Goal: Information Seeking & Learning: Learn about a topic

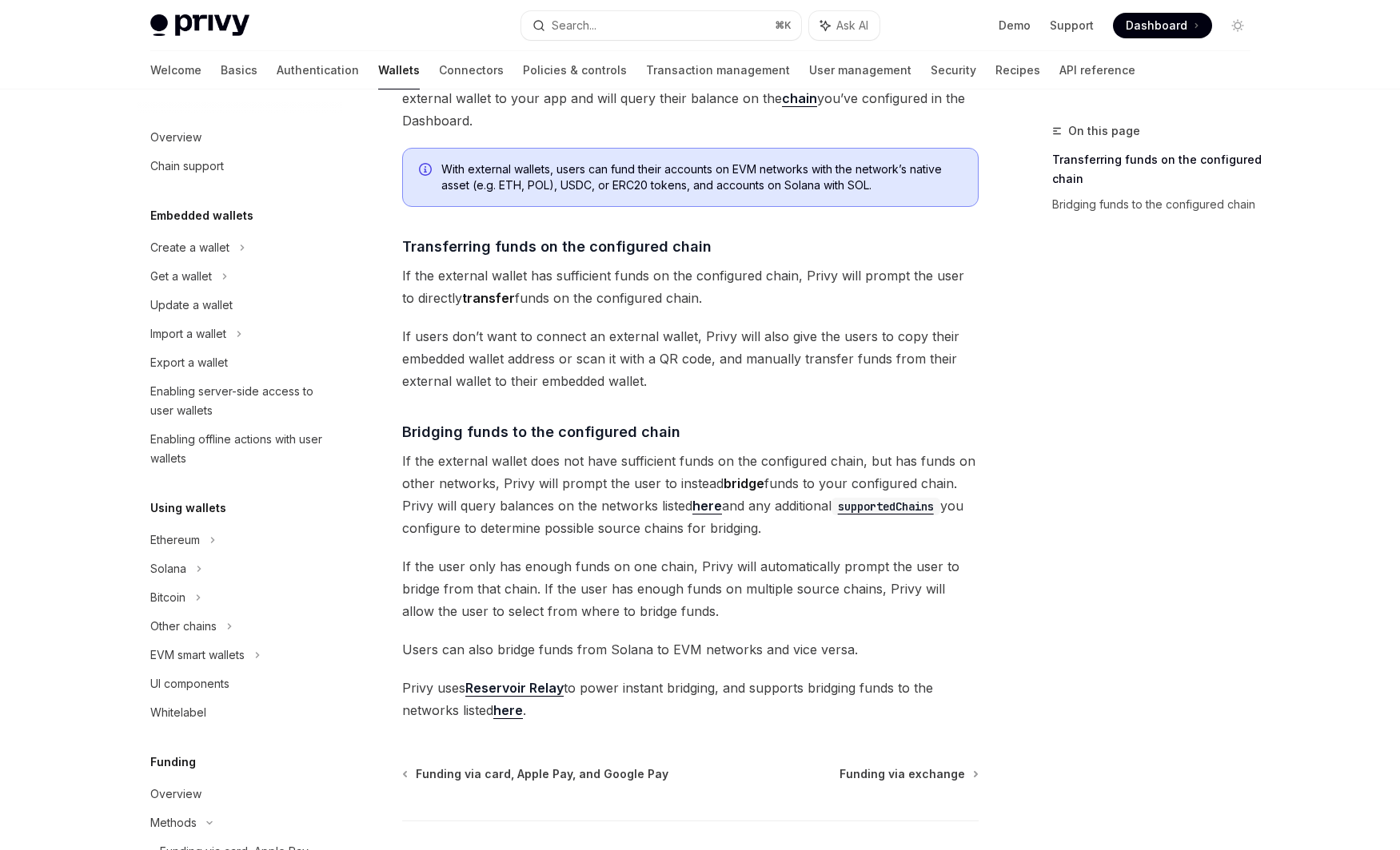
scroll to position [430, 0]
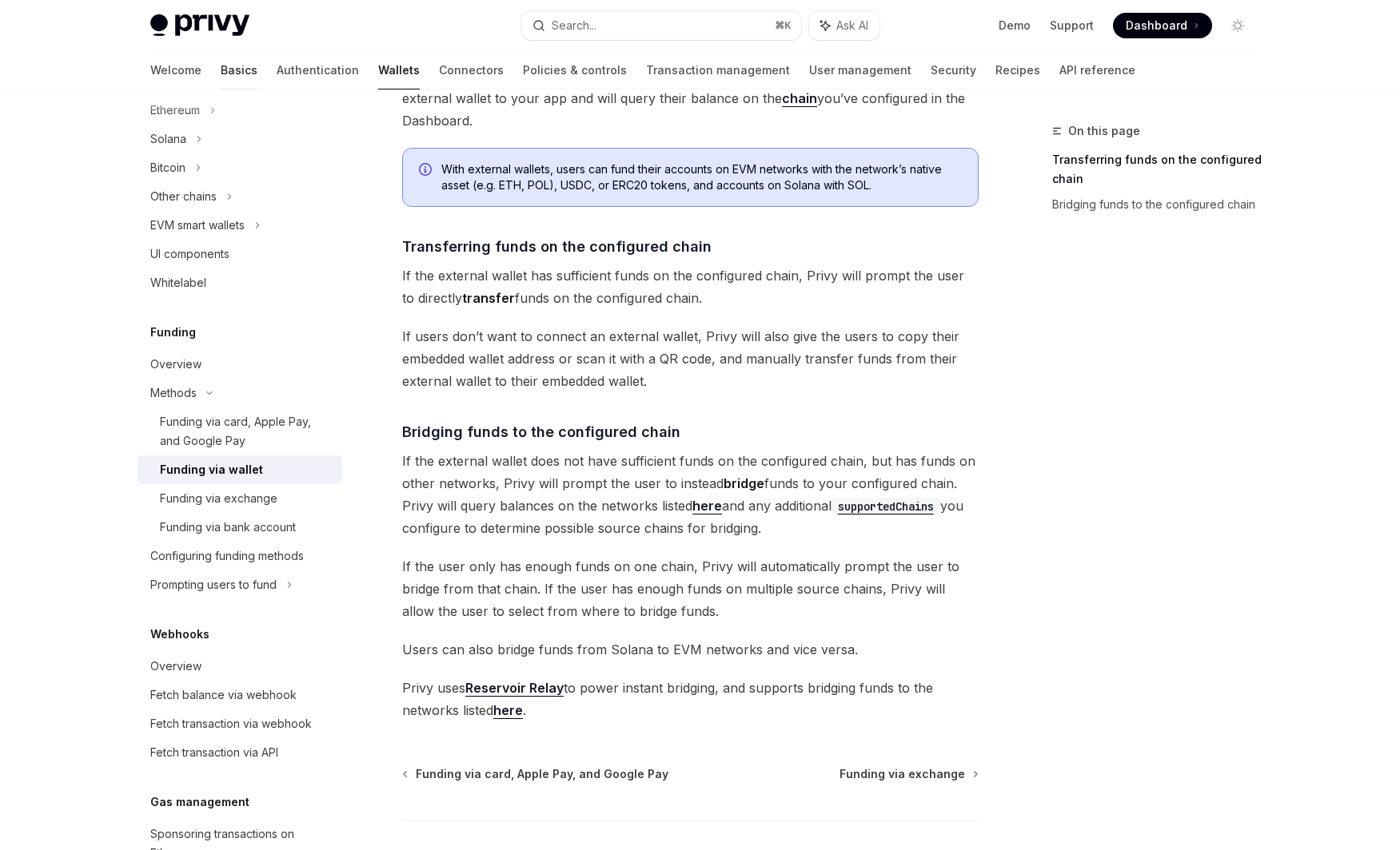
click at [221, 74] on link "Basics" at bounding box center [239, 70] width 37 height 38
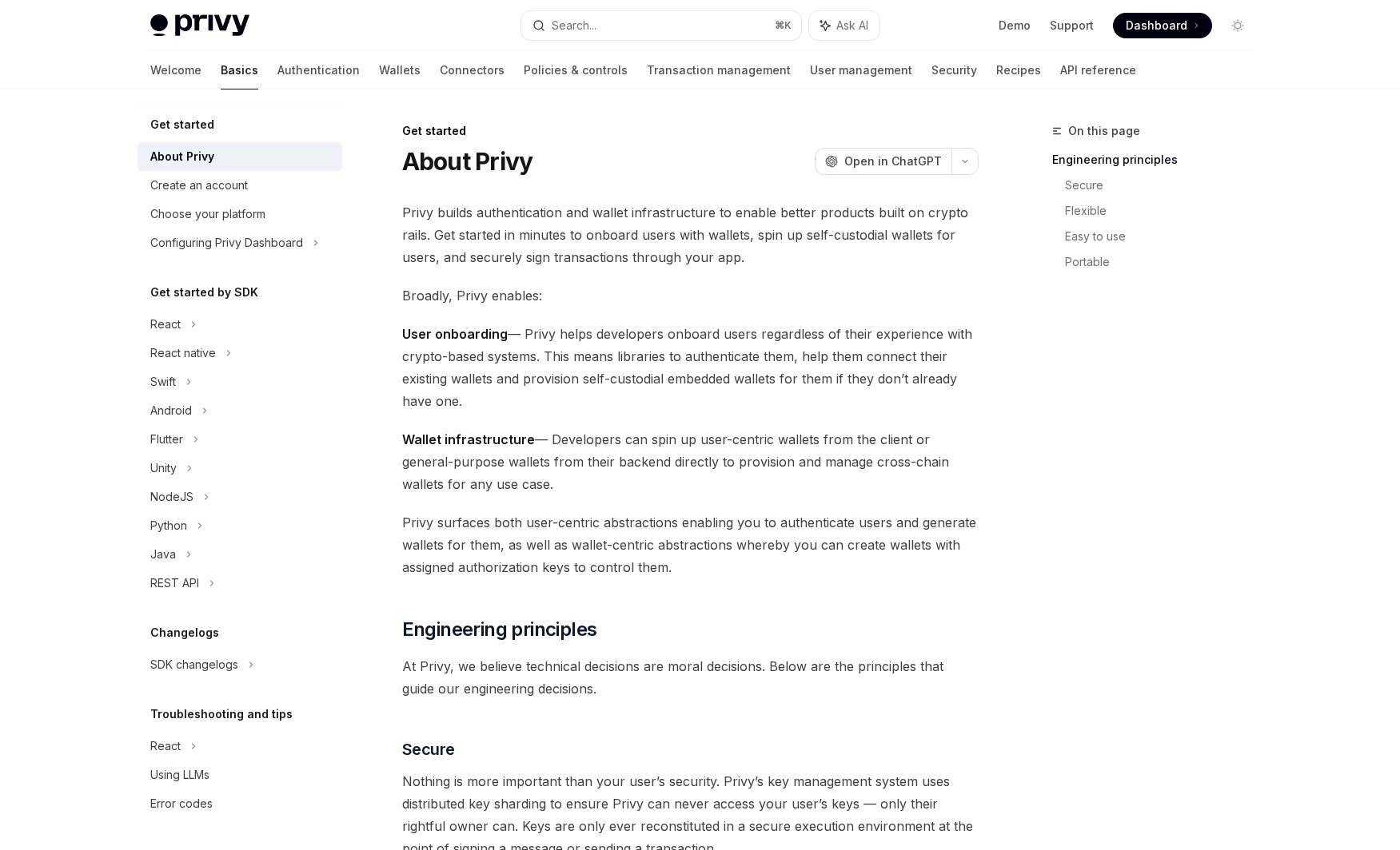
click at [207, 25] on img at bounding box center [200, 25] width 99 height 22
type textarea "*"
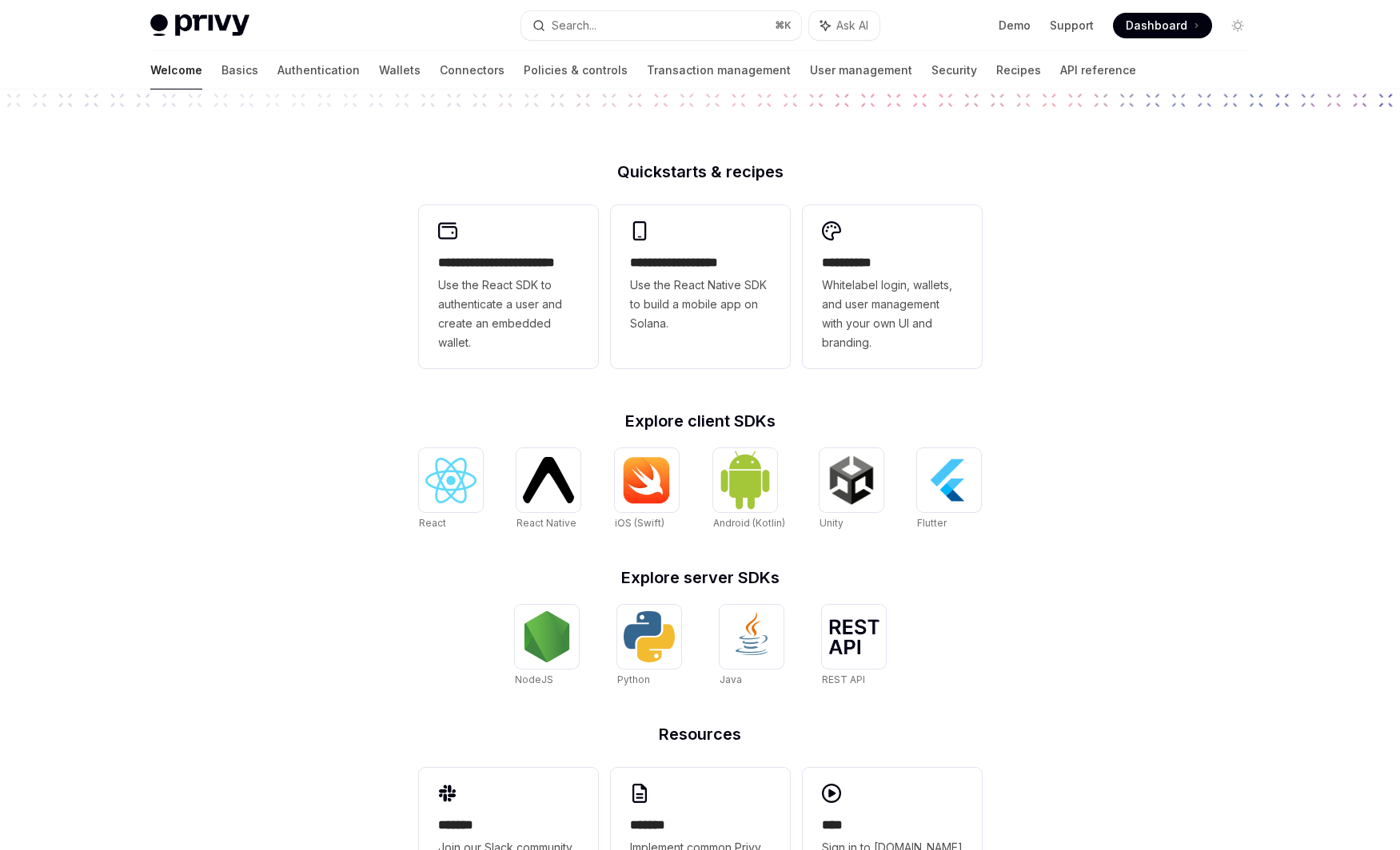
scroll to position [341, 0]
